Goal: Check status: Check status

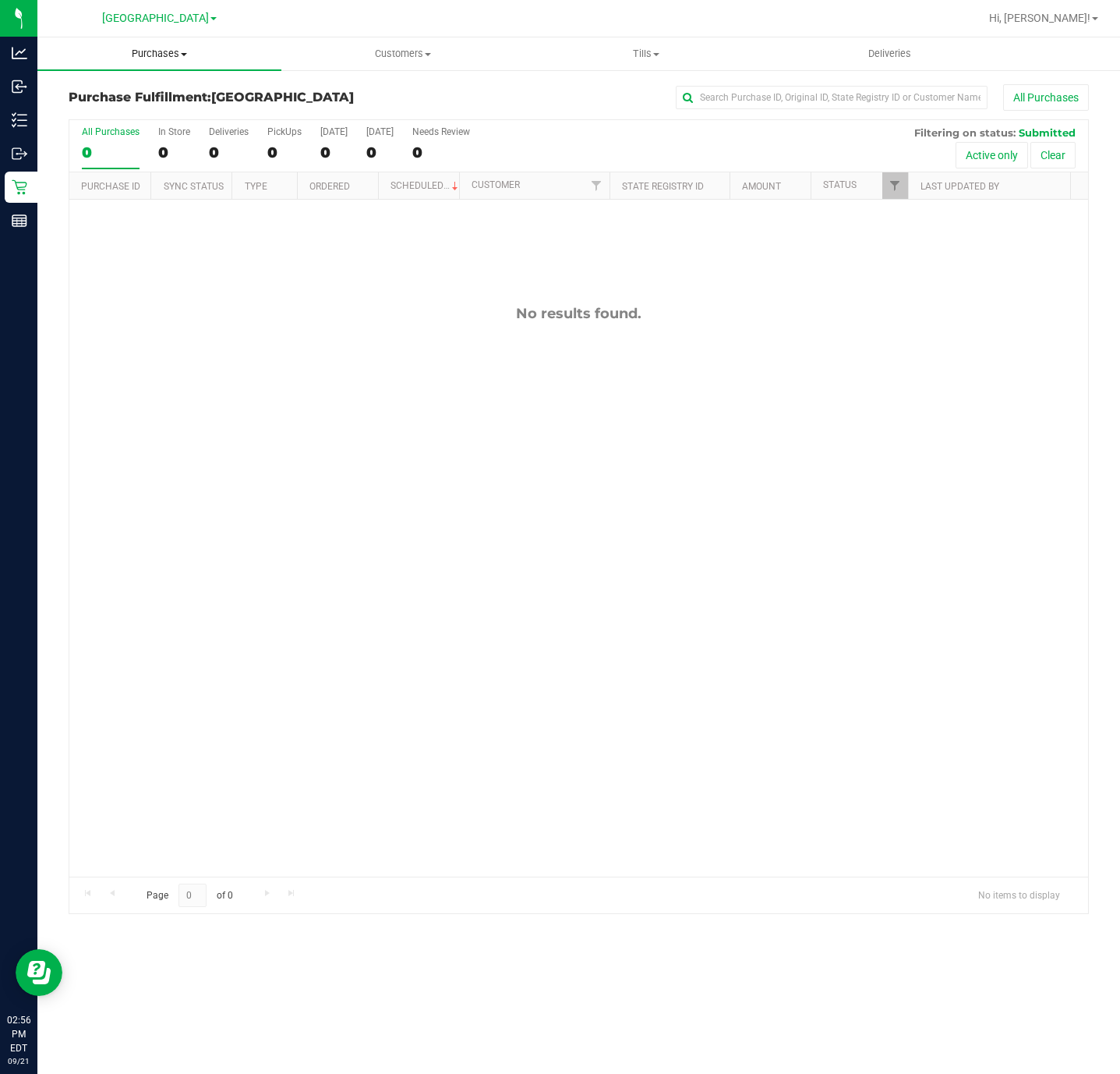
click at [159, 64] on uib-tab-heading "Purchases Summary of purchases Fulfillment All purchases" at bounding box center [160, 54] width 244 height 33
click at [135, 110] on li "Fulfillment" at bounding box center [160, 113] width 244 height 19
click at [145, 52] on span "Purchases" at bounding box center [160, 54] width 244 height 14
click at [133, 130] on span "All purchases" at bounding box center [93, 130] width 111 height 13
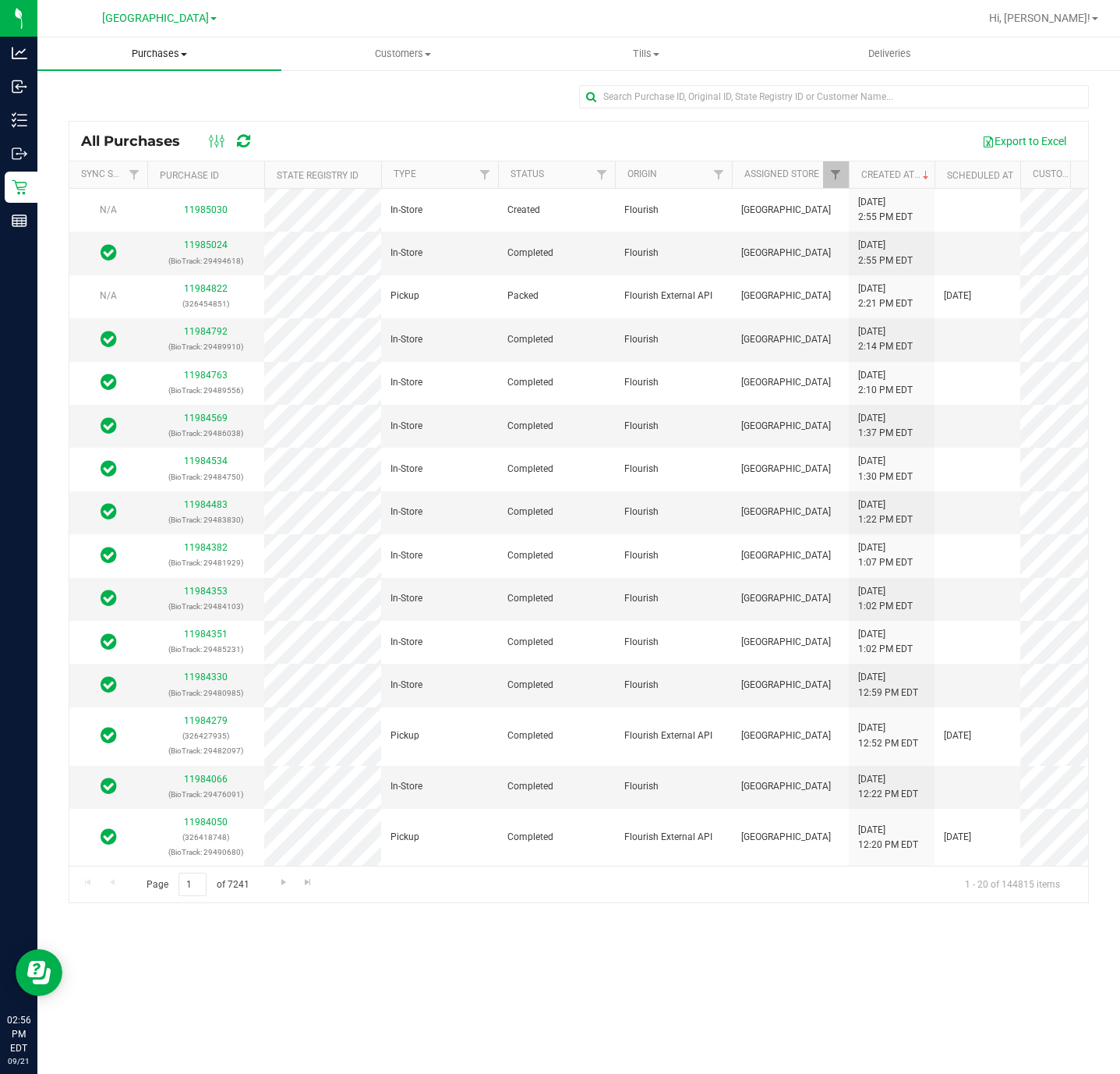
click at [172, 62] on uib-tab-heading "Purchases Summary of purchases Fulfillment All purchases" at bounding box center [160, 54] width 244 height 33
click at [135, 99] on span "Summary of purchases" at bounding box center [117, 94] width 160 height 13
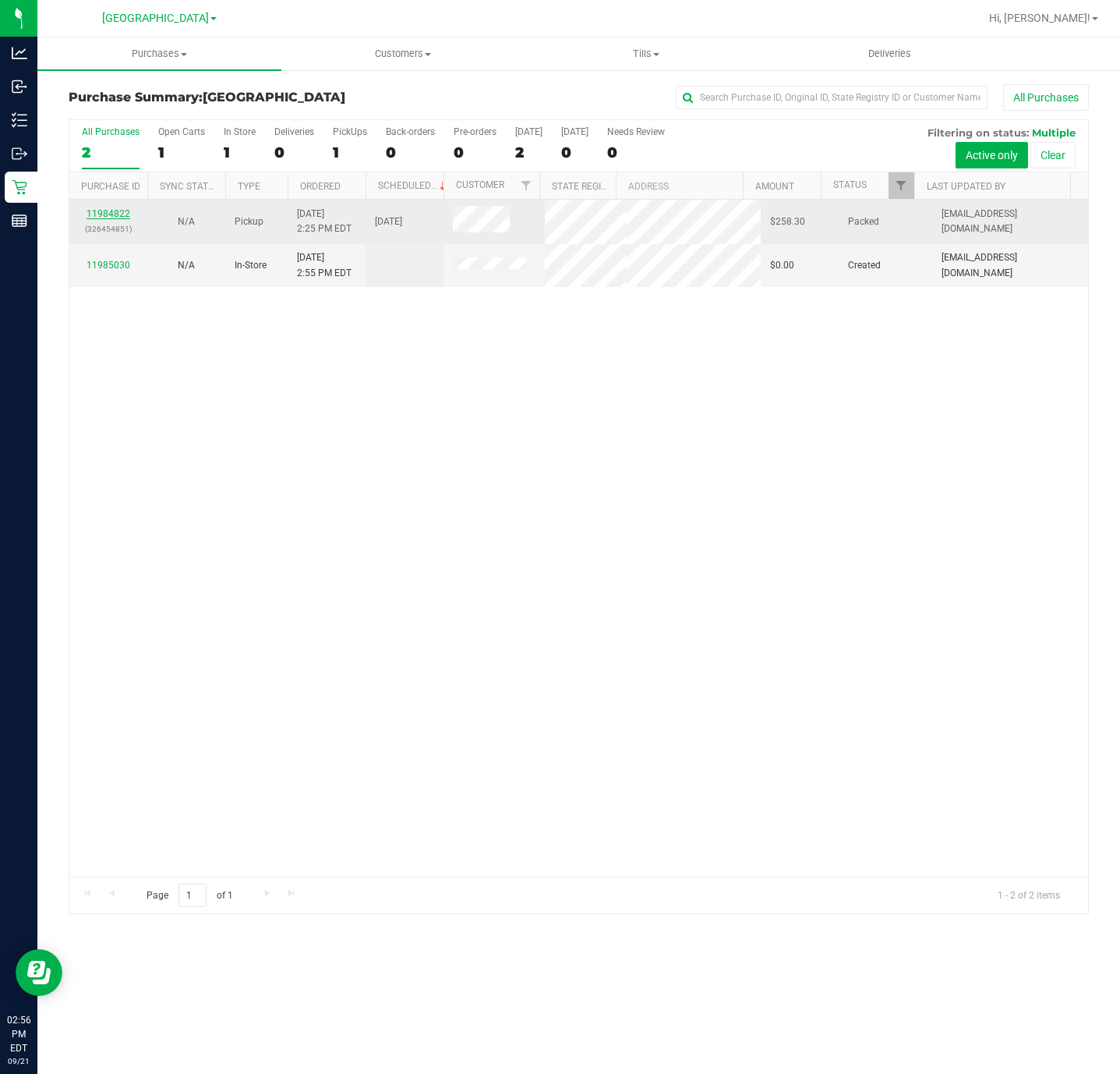
click at [115, 215] on link "11984822" at bounding box center [108, 214] width 44 height 11
